Goal: Information Seeking & Learning: Learn about a topic

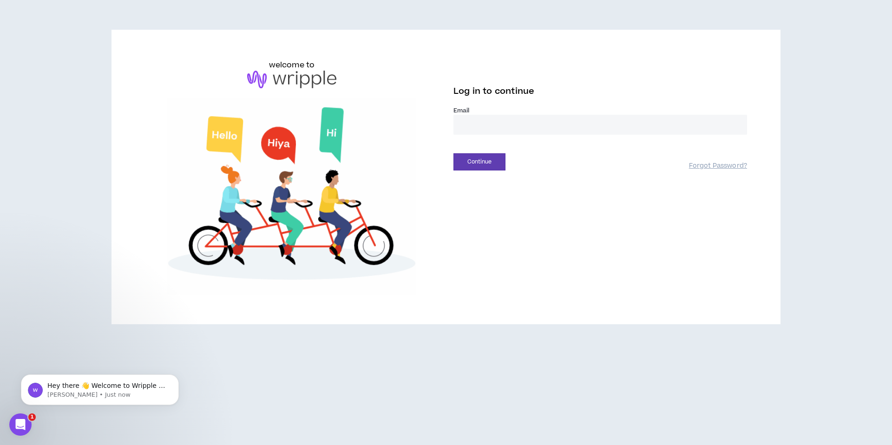
click at [598, 126] on input "email" at bounding box center [599, 125] width 293 height 20
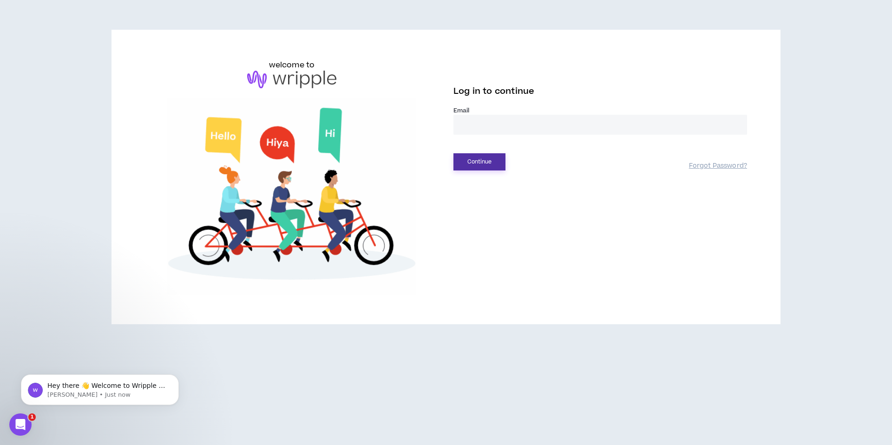
type input "**********"
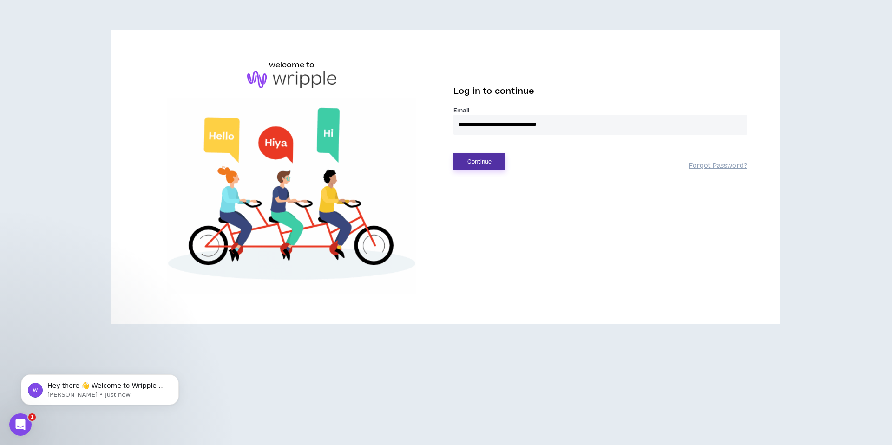
click at [476, 164] on button "Continue" at bounding box center [479, 161] width 52 height 17
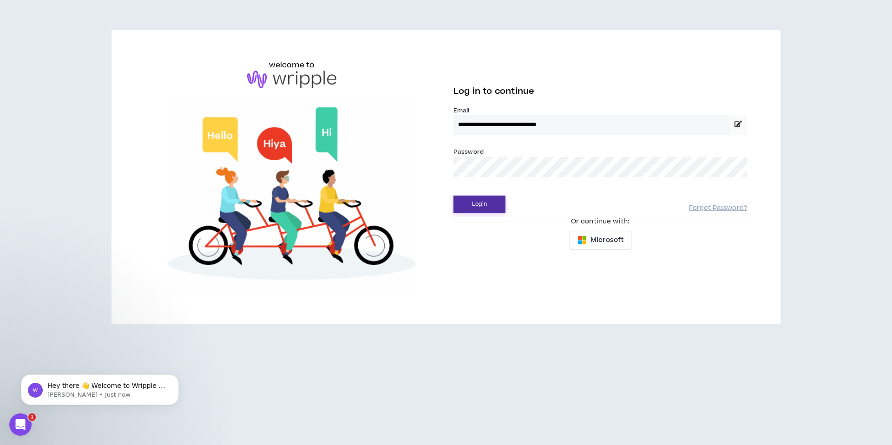
click at [480, 205] on button "Login" at bounding box center [479, 203] width 52 height 17
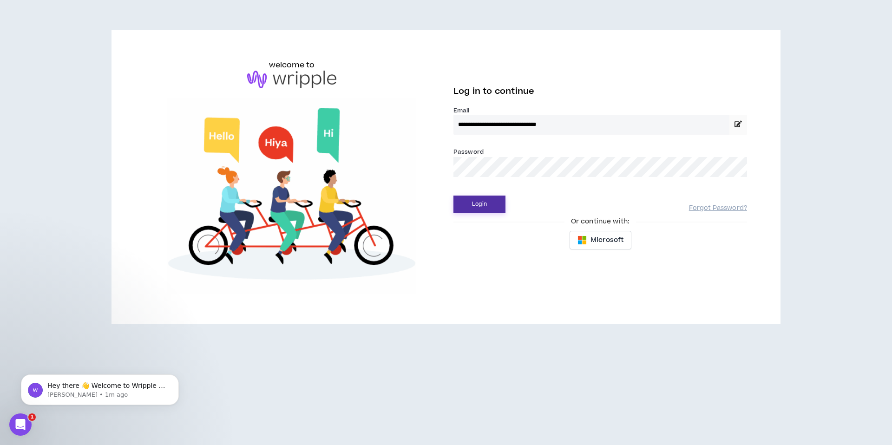
click at [484, 205] on button "Login" at bounding box center [479, 203] width 52 height 17
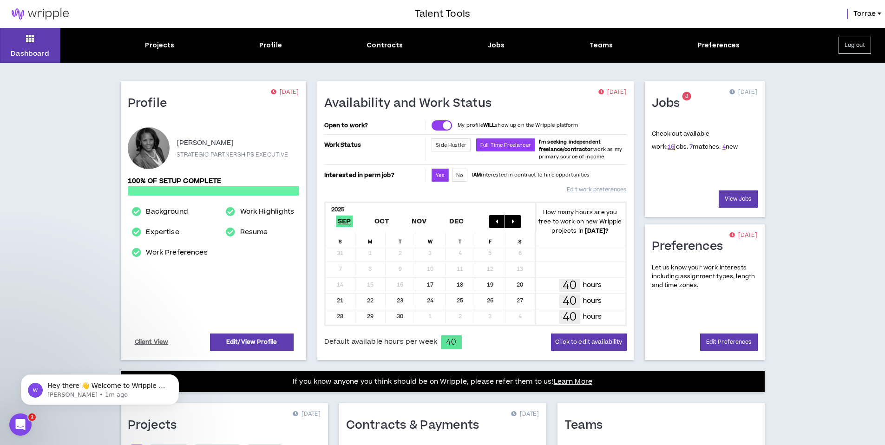
click at [689, 149] on link "7" at bounding box center [690, 147] width 3 height 8
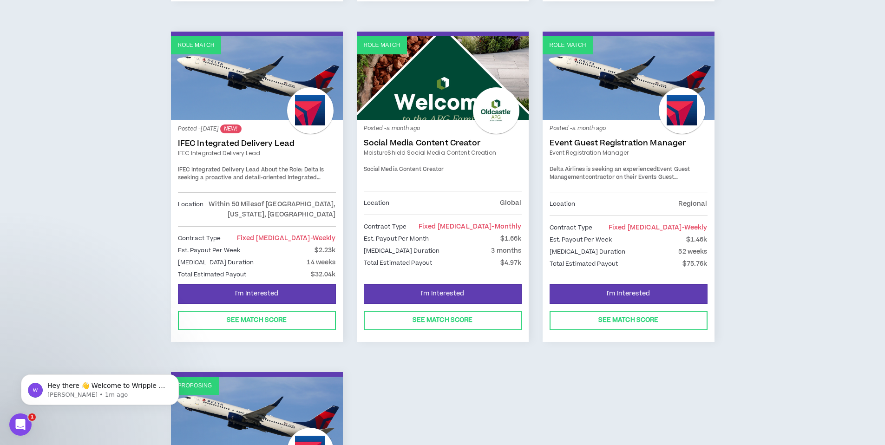
scroll to position [449, 0]
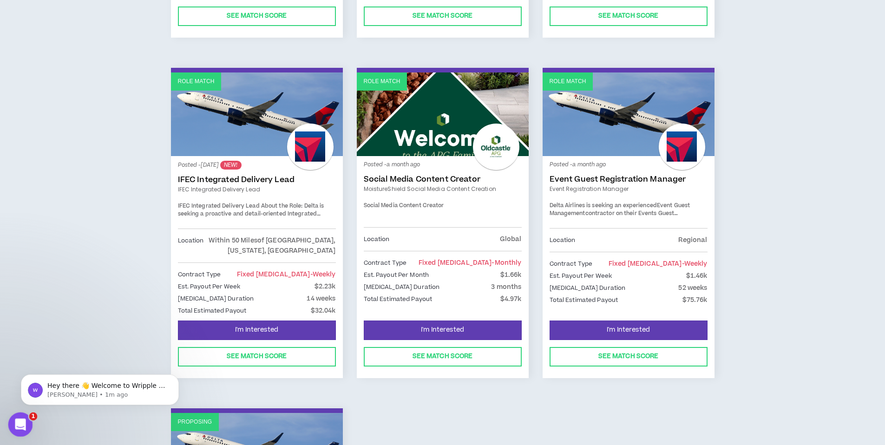
click at [31, 417] on span "1" at bounding box center [33, 416] width 8 height 8
click at [14, 423] on icon "Open Intercom Messenger" at bounding box center [19, 423] width 15 height 15
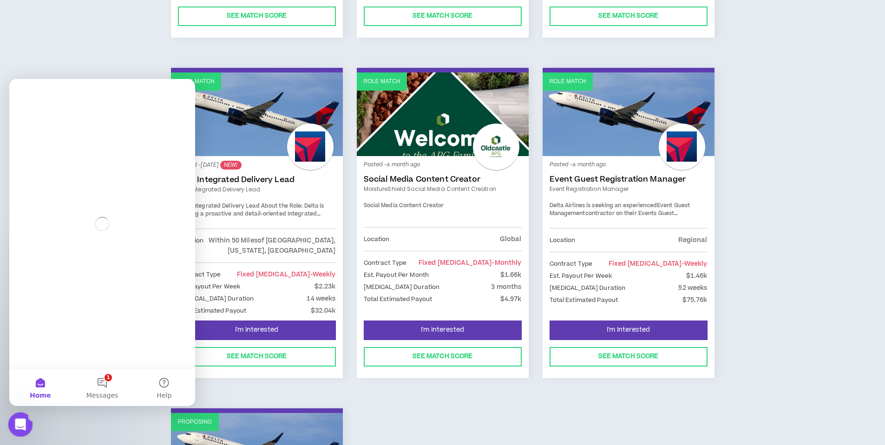
scroll to position [0, 0]
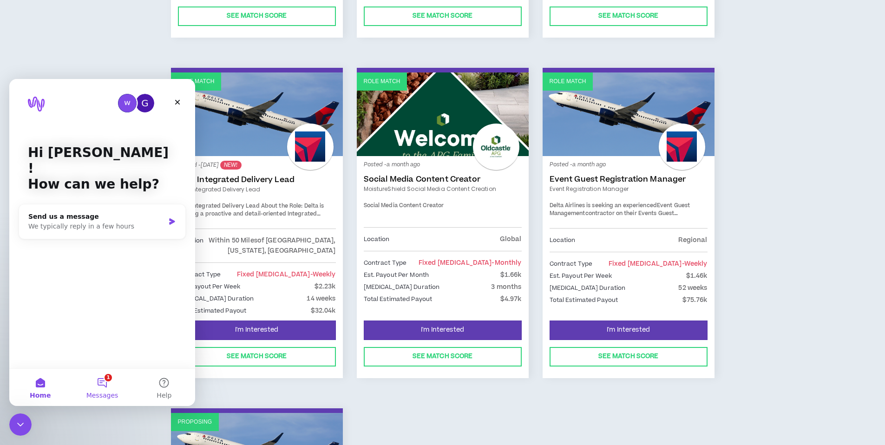
click at [106, 380] on button "1 Messages" at bounding box center [102, 387] width 62 height 37
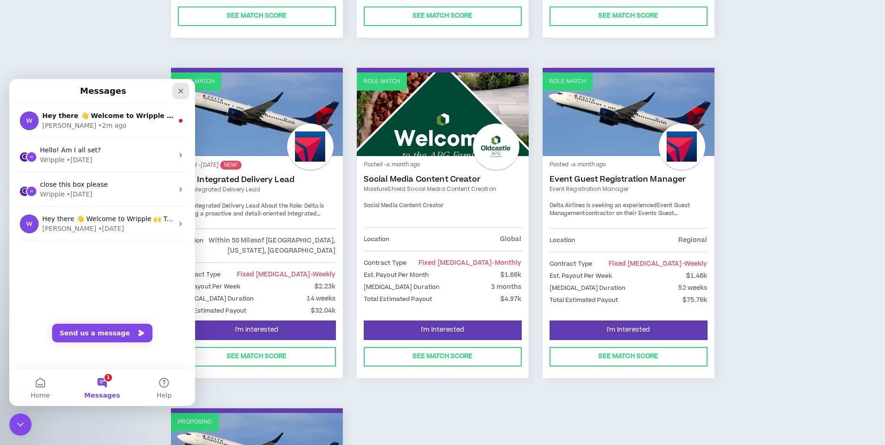
click at [181, 90] on icon "Close" at bounding box center [180, 91] width 5 height 5
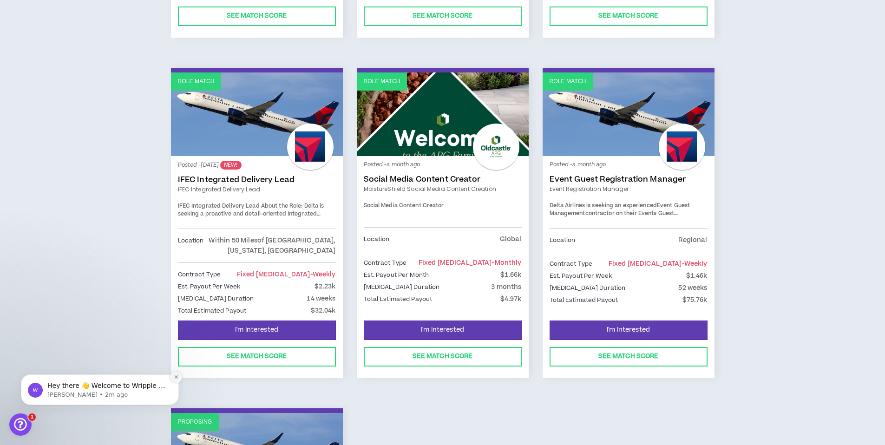
click at [174, 376] on icon "Dismiss notification" at bounding box center [176, 376] width 5 height 5
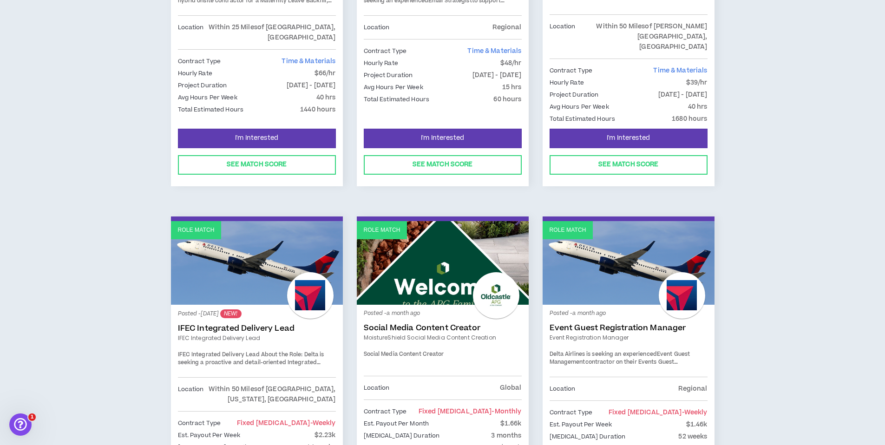
scroll to position [176, 0]
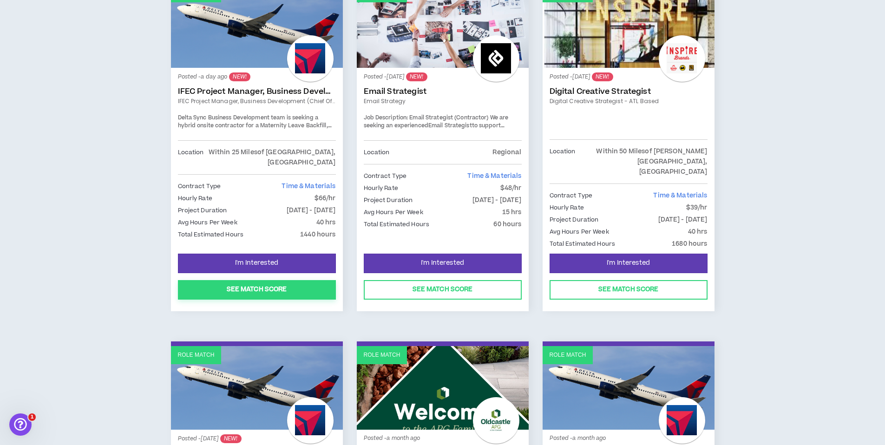
click at [243, 280] on button "See Match Score" at bounding box center [257, 290] width 158 height 20
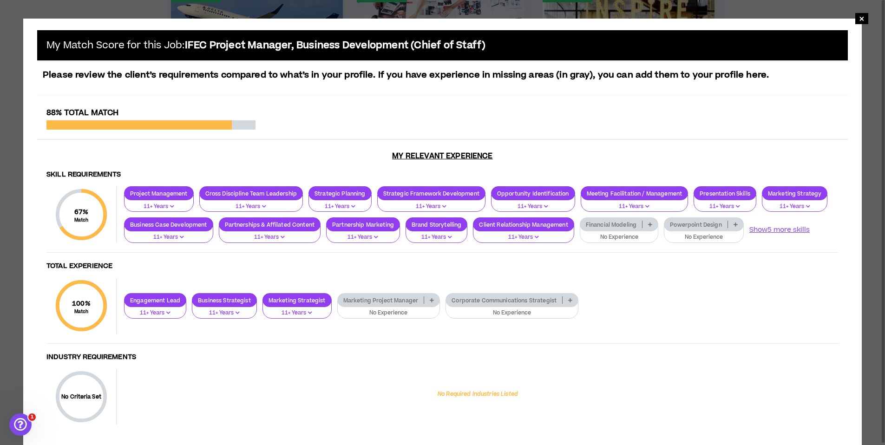
click at [630, 229] on div "Financial Modeling" at bounding box center [619, 224] width 79 height 14
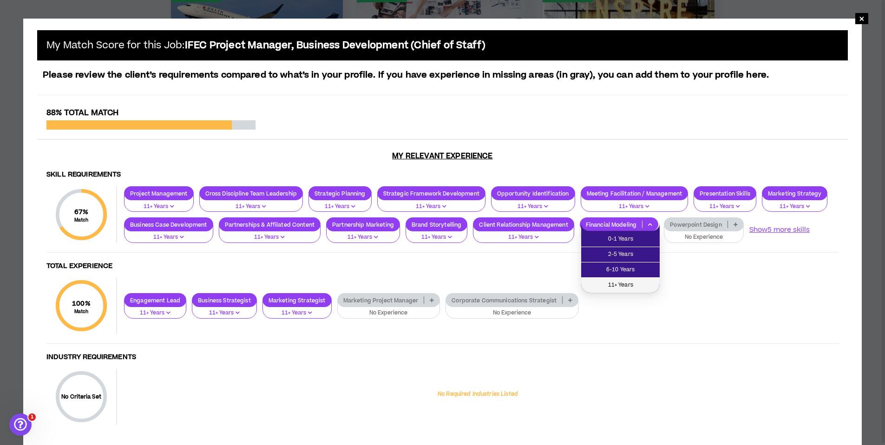
click at [622, 280] on span "11+ Years" at bounding box center [619, 285] width 67 height 10
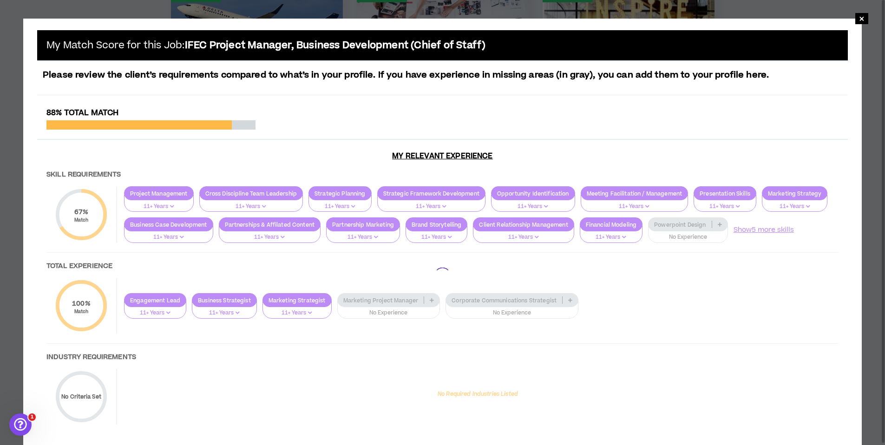
click at [692, 223] on div at bounding box center [442, 275] width 810 height 335
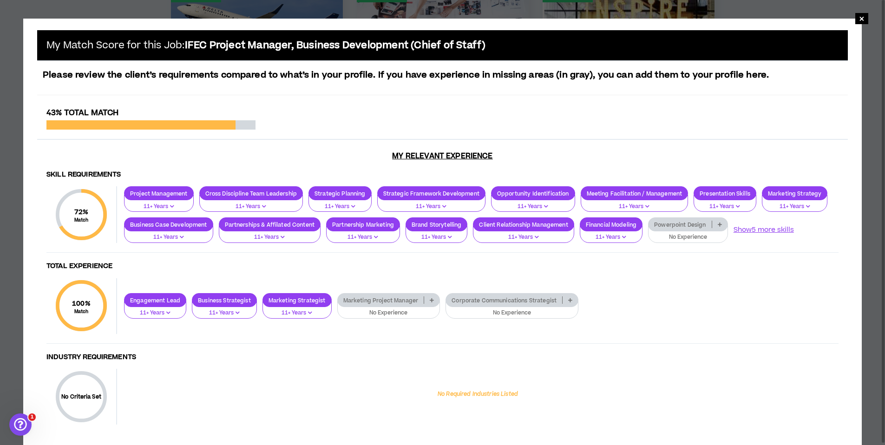
click at [690, 223] on p "Powerpoint Design" at bounding box center [679, 224] width 63 height 7
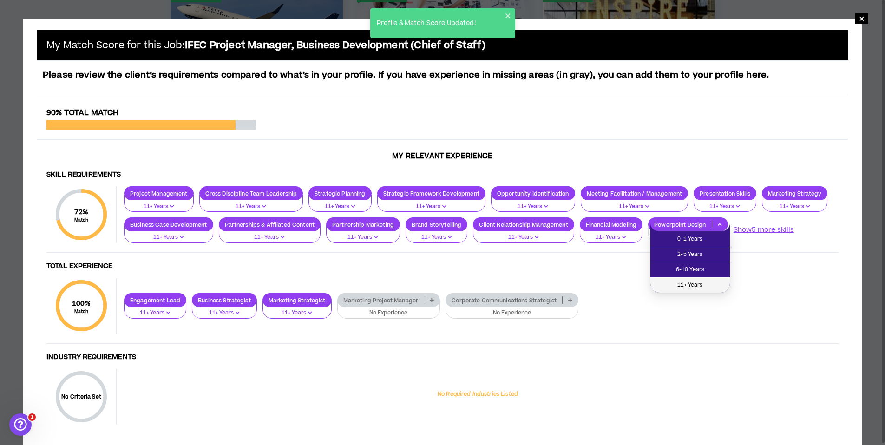
click at [690, 282] on span "11+ Years" at bounding box center [690, 285] width 68 height 10
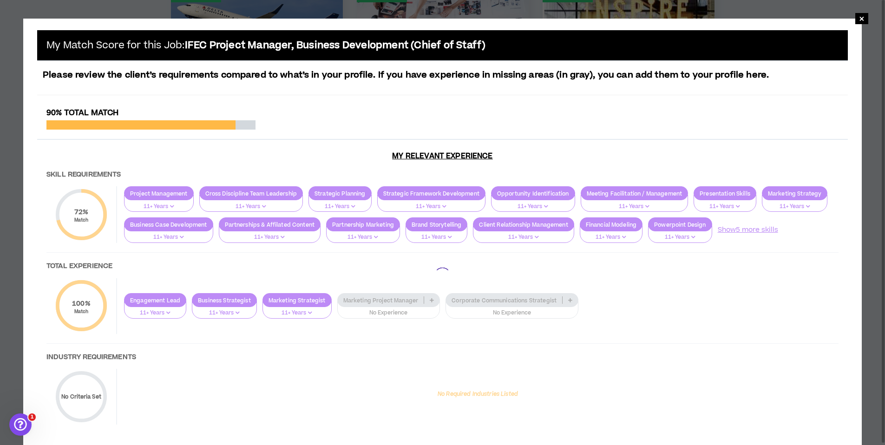
click at [767, 229] on div at bounding box center [442, 275] width 810 height 335
click at [763, 229] on div at bounding box center [442, 275] width 810 height 335
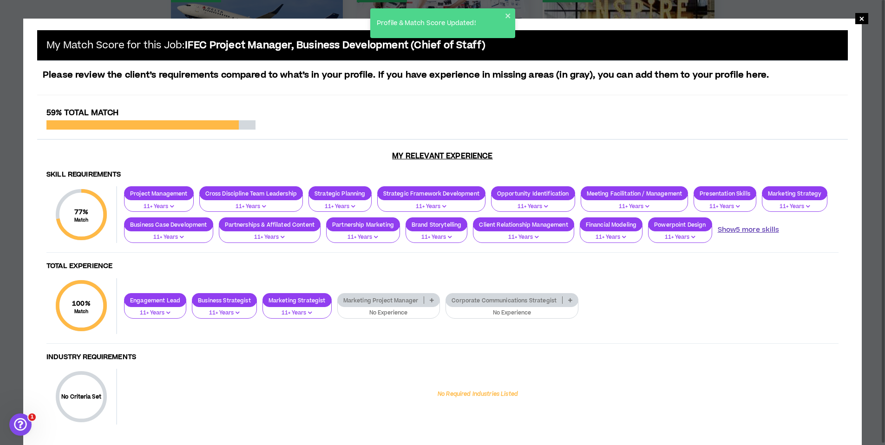
click at [737, 230] on button "Show 5 more skills" at bounding box center [747, 230] width 61 height 10
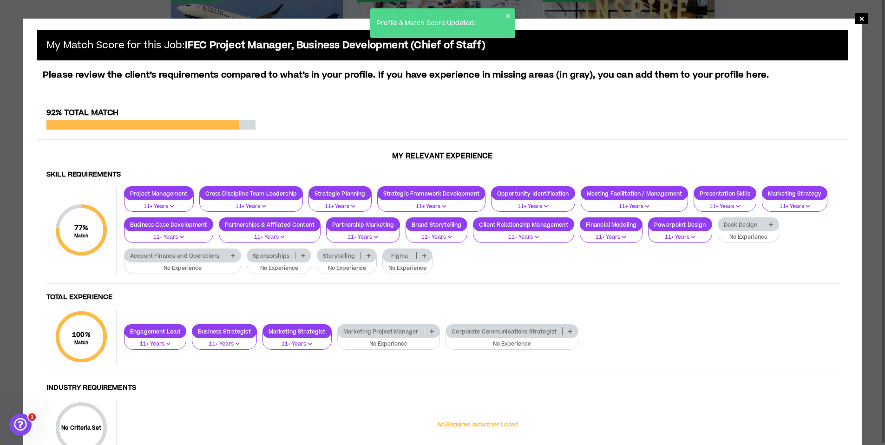
click at [760, 234] on p "No Experience" at bounding box center [748, 237] width 50 height 8
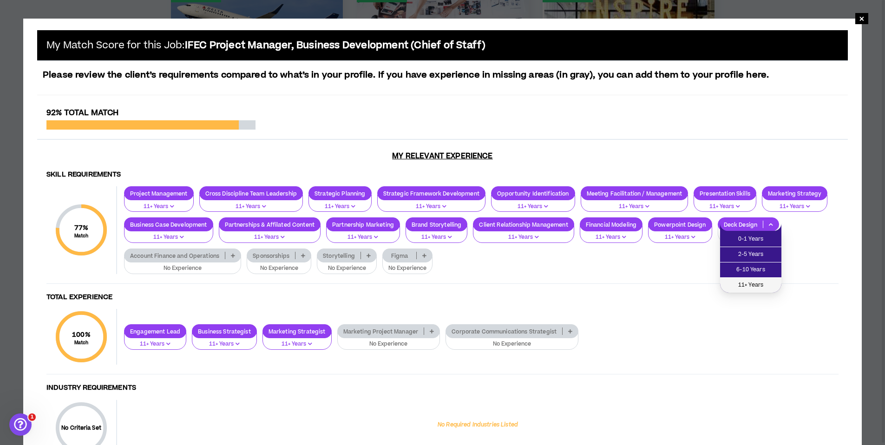
click at [747, 285] on span "11+ Years" at bounding box center [750, 285] width 50 height 10
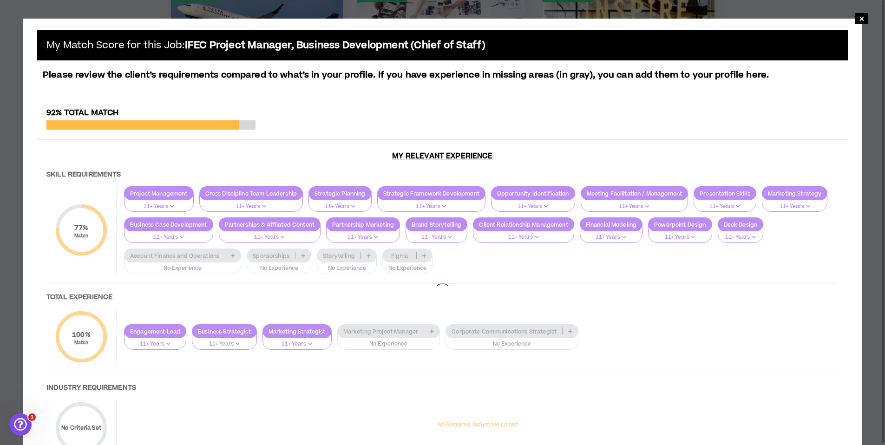
click at [161, 259] on div at bounding box center [442, 291] width 810 height 366
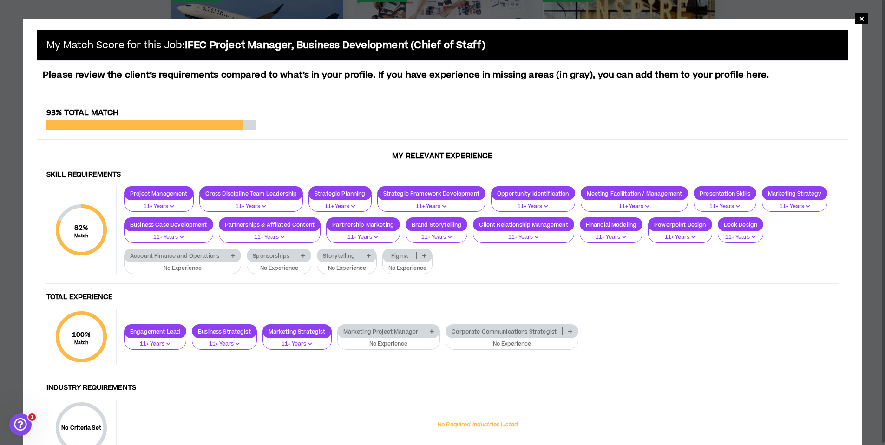
click at [286, 266] on p "No Experience" at bounding box center [279, 268] width 52 height 8
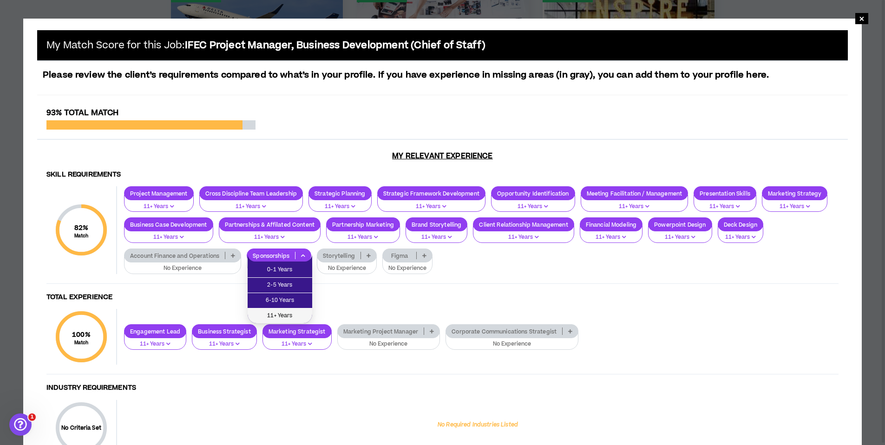
click at [284, 317] on span "11+ Years" at bounding box center [279, 316] width 53 height 10
